Goal: Register for event/course

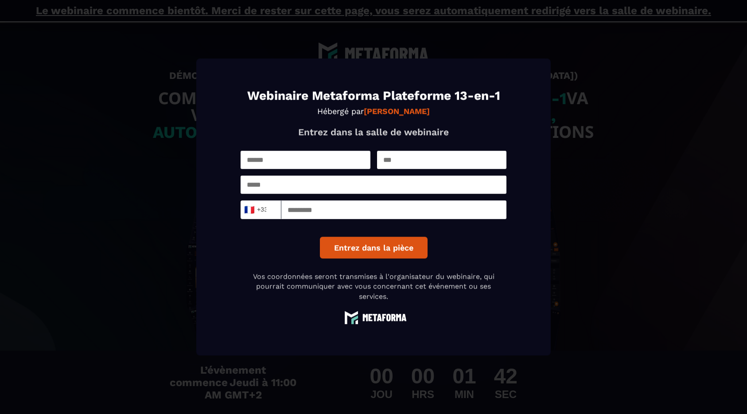
scroll to position [7, 0]
click at [305, 153] on input "Modal window" at bounding box center [306, 160] width 130 height 18
type input "*******"
click at [423, 158] on input "Modal window" at bounding box center [442, 160] width 130 height 18
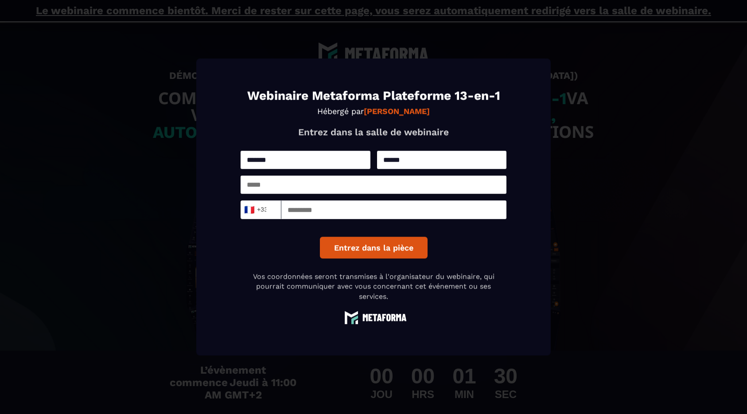
type input "******"
click at [282, 186] on input "Modal window" at bounding box center [374, 184] width 266 height 18
type input "**********"
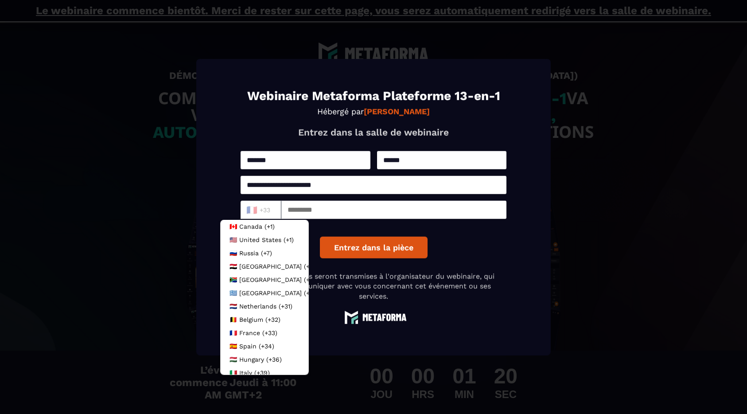
click at [269, 213] on div "🇫🇷 +33" at bounding box center [258, 209] width 31 height 12
click at [256, 345] on span "Spain (+34)" at bounding box center [256, 346] width 35 height 9
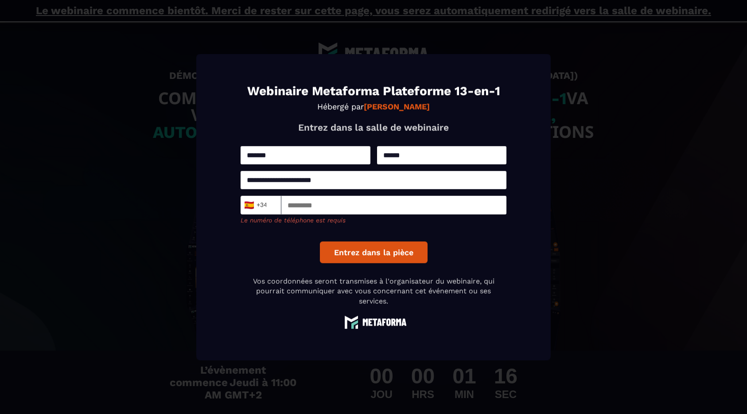
click at [309, 205] on input "Modal window" at bounding box center [393, 205] width 225 height 19
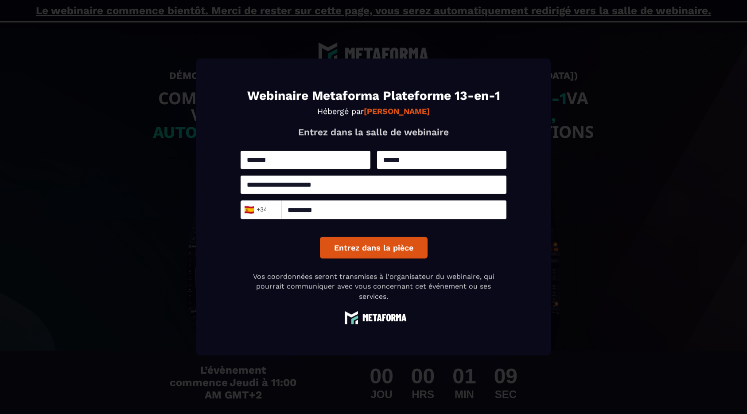
type input "*********"
click at [366, 249] on button "Entrez dans la pièce" at bounding box center [374, 248] width 108 height 22
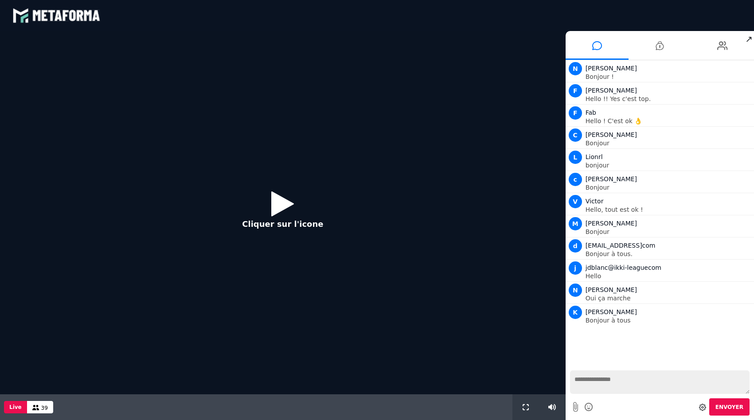
click at [277, 208] on icon at bounding box center [282, 203] width 23 height 29
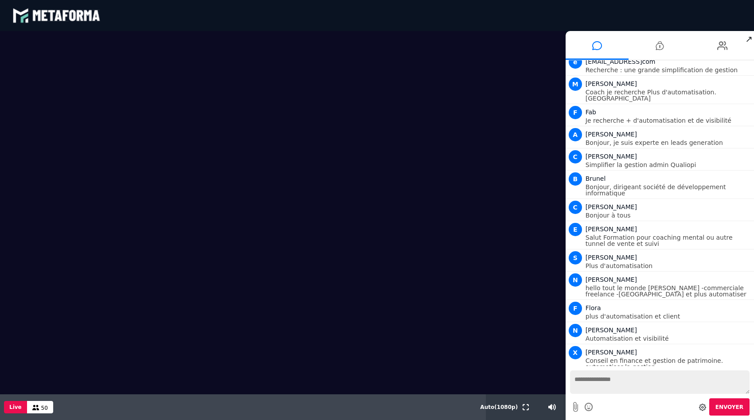
scroll to position [718, 0]
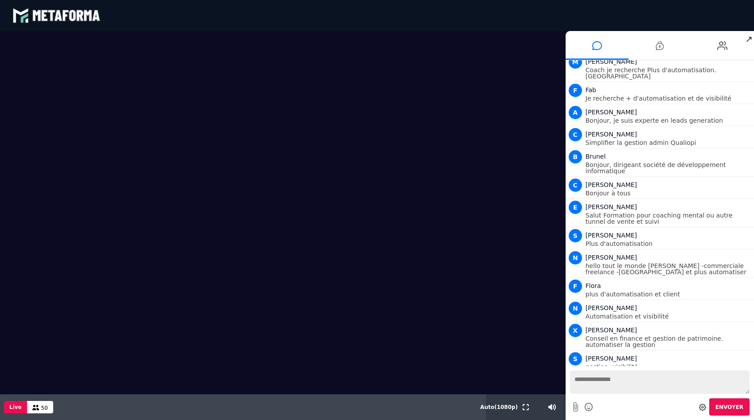
click at [102, 139] on video at bounding box center [282, 212] width 565 height 363
click at [397, 197] on video at bounding box center [282, 212] width 565 height 363
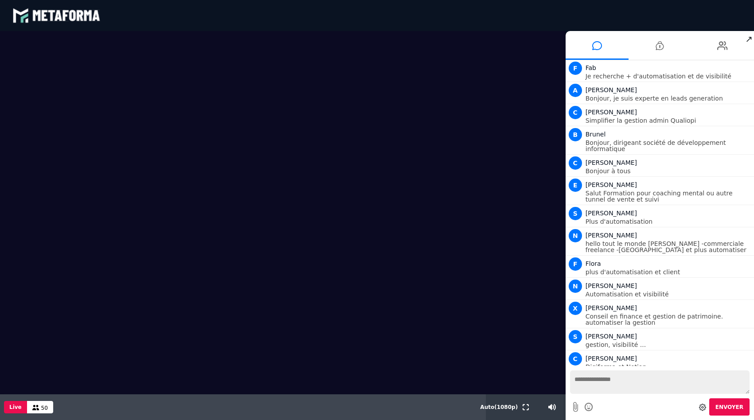
click at [298, 263] on video at bounding box center [282, 212] width 565 height 363
click at [276, 292] on video at bounding box center [282, 212] width 565 height 363
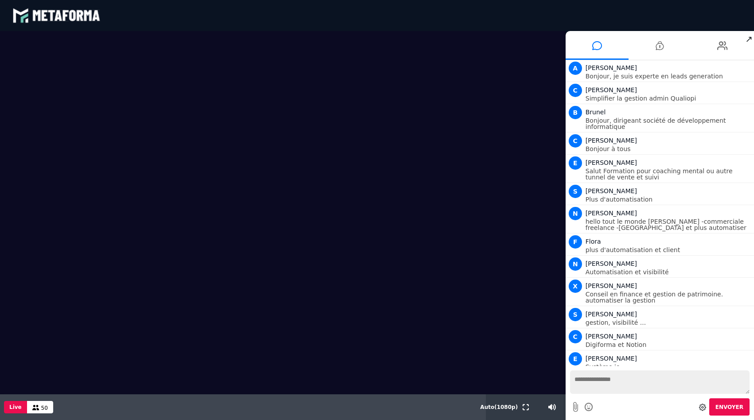
click at [276, 292] on video at bounding box center [282, 212] width 565 height 363
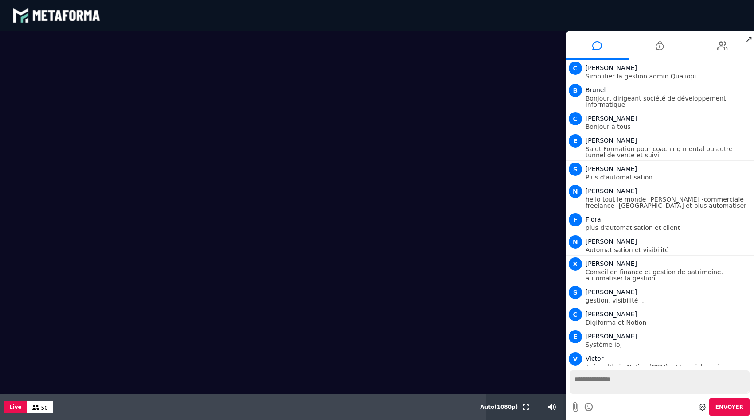
scroll to position [807, 0]
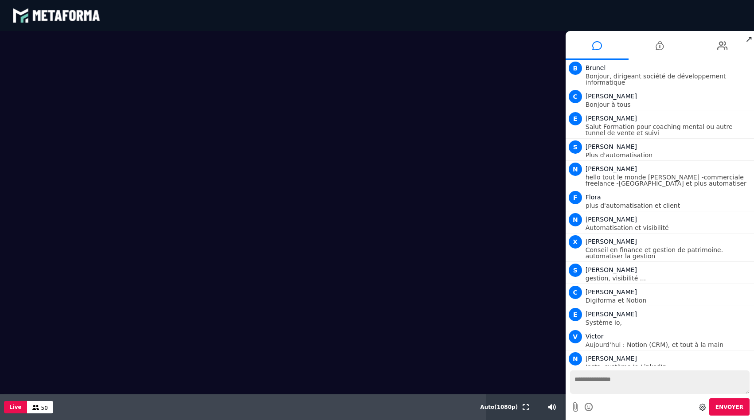
click at [516, 34] on video at bounding box center [282, 212] width 565 height 363
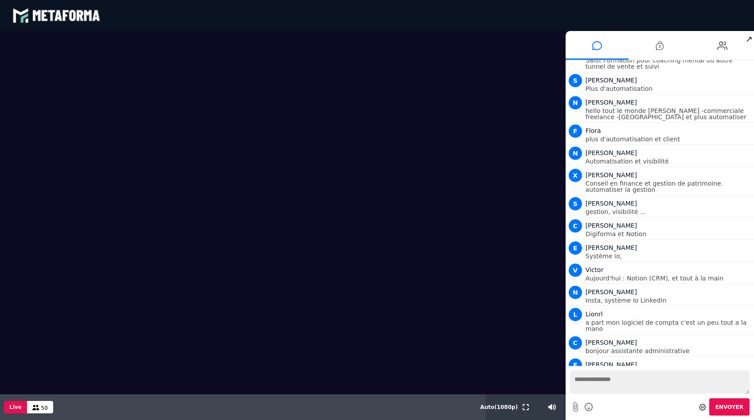
scroll to position [895, 0]
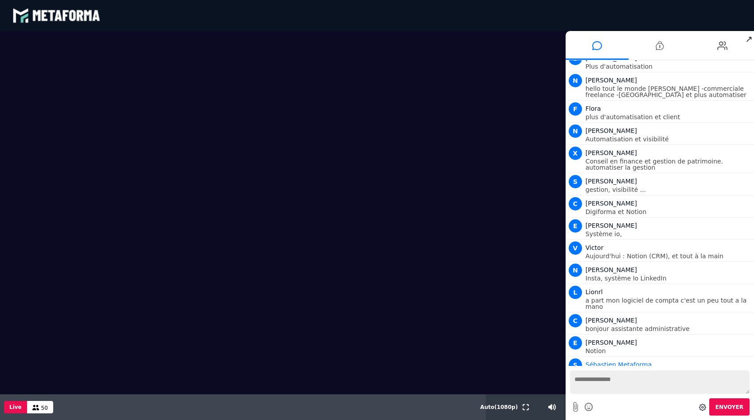
click at [226, 245] on video at bounding box center [282, 212] width 565 height 363
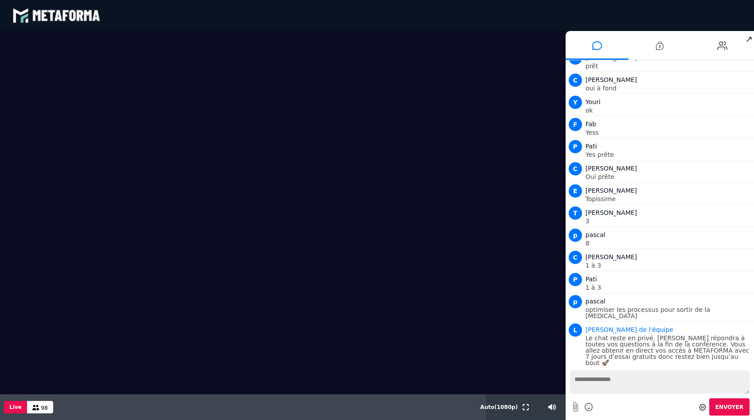
scroll to position [1547, 0]
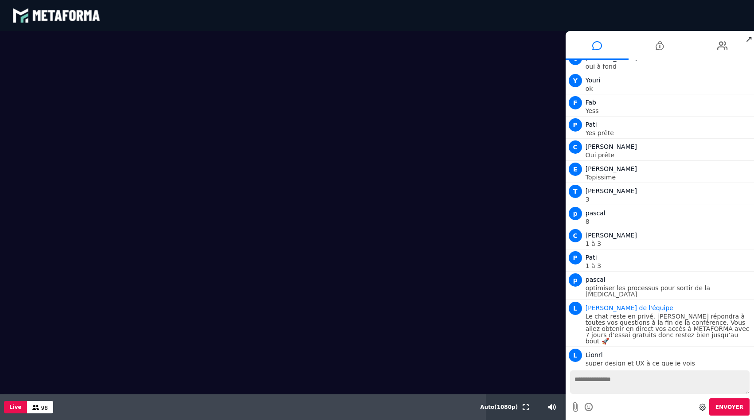
click at [601, 382] on textarea at bounding box center [659, 381] width 179 height 23
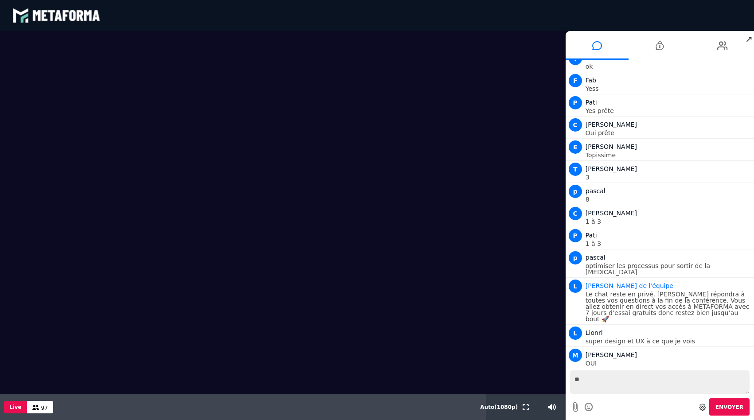
scroll to position [1591, 0]
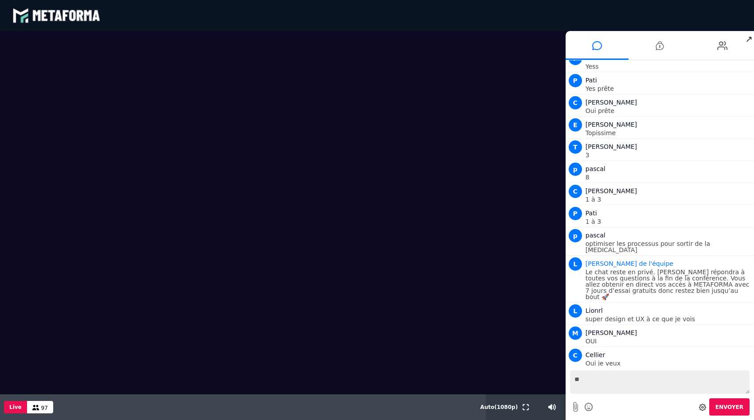
type textarea "***"
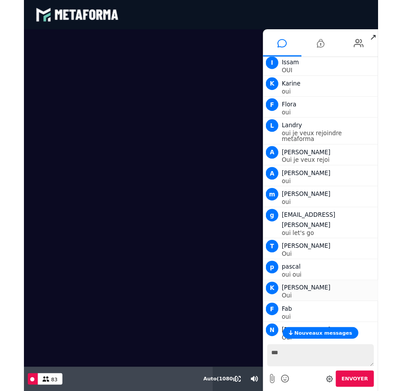
scroll to position [2257, 0]
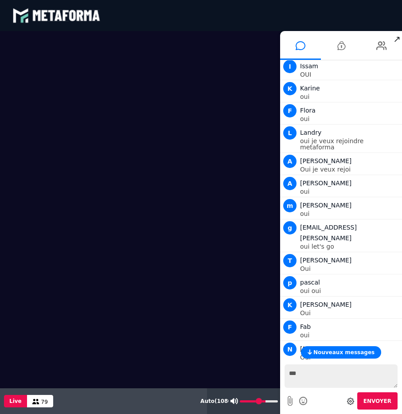
click at [264, 401] on input "range" at bounding box center [259, 401] width 38 height 2
click at [233, 401] on icon at bounding box center [234, 401] width 8 height 6
drag, startPoint x: 245, startPoint y: 401, endPoint x: 258, endPoint y: 401, distance: 13.3
click at [258, 401] on input "range" at bounding box center [259, 401] width 38 height 2
click at [261, 401] on input "range" at bounding box center [259, 401] width 38 height 2
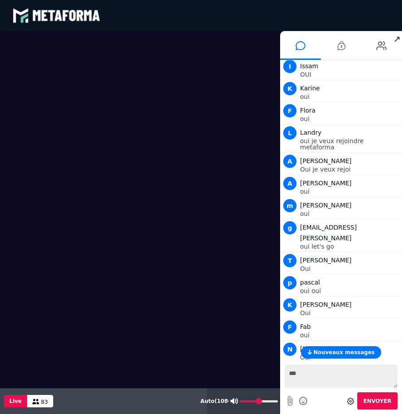
click at [232, 401] on icon at bounding box center [234, 401] width 8 height 6
type input "*"
